Goal: Information Seeking & Learning: Learn about a topic

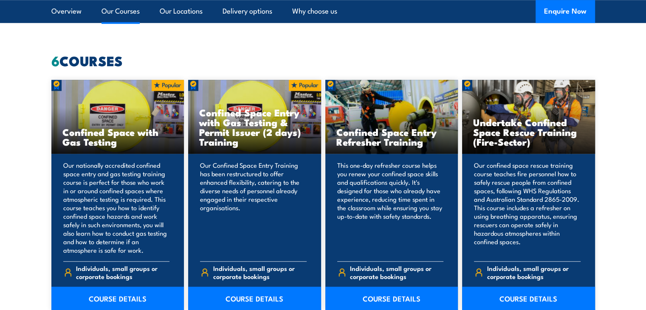
scroll to position [680, 0]
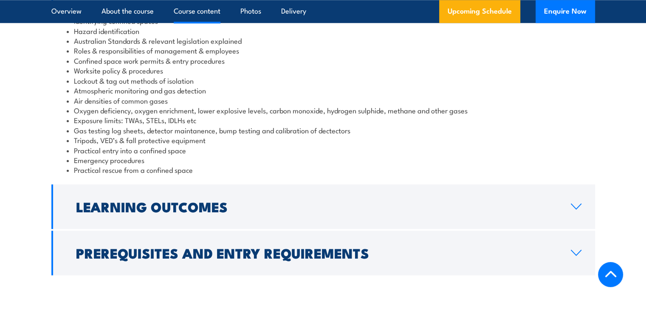
scroll to position [935, 0]
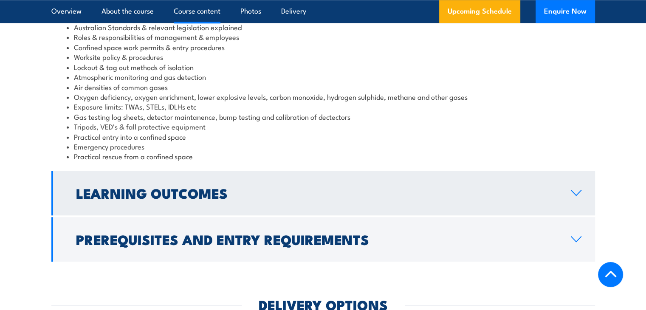
click at [322, 211] on link "Learning Outcomes" at bounding box center [323, 193] width 544 height 45
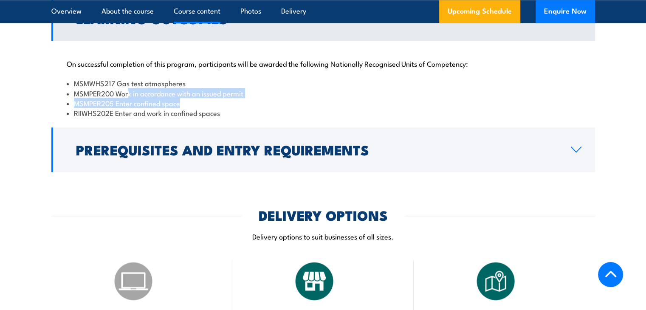
drag, startPoint x: 133, startPoint y: 102, endPoint x: 185, endPoint y: 112, distance: 53.7
click at [185, 112] on ul "MSMWHS217 Gas test atmospheres MSMPER200 Work in accordance with an issued perm…" at bounding box center [323, 98] width 513 height 40
click at [190, 108] on li "MSMPER205 Enter confined space" at bounding box center [323, 103] width 513 height 10
click at [184, 108] on li "MSMPER205 Enter confined space" at bounding box center [323, 103] width 513 height 10
click at [137, 118] on li "RIIWHS202E Enter and work in confined spaces" at bounding box center [323, 113] width 513 height 10
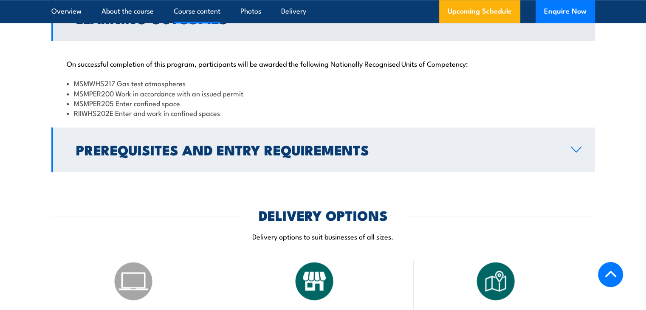
click at [190, 156] on h2 "Prerequisites and Entry Requirements" at bounding box center [316, 150] width 481 height 12
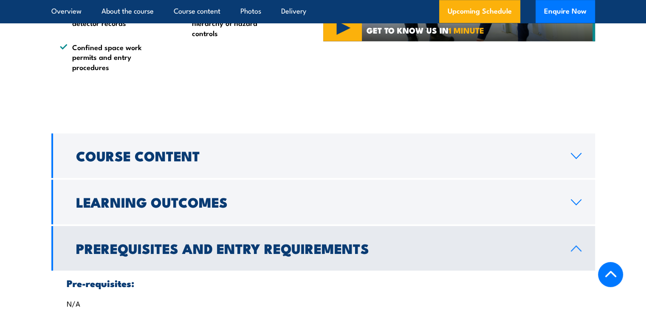
scroll to position [722, 0]
